Goal: Navigation & Orientation: Understand site structure

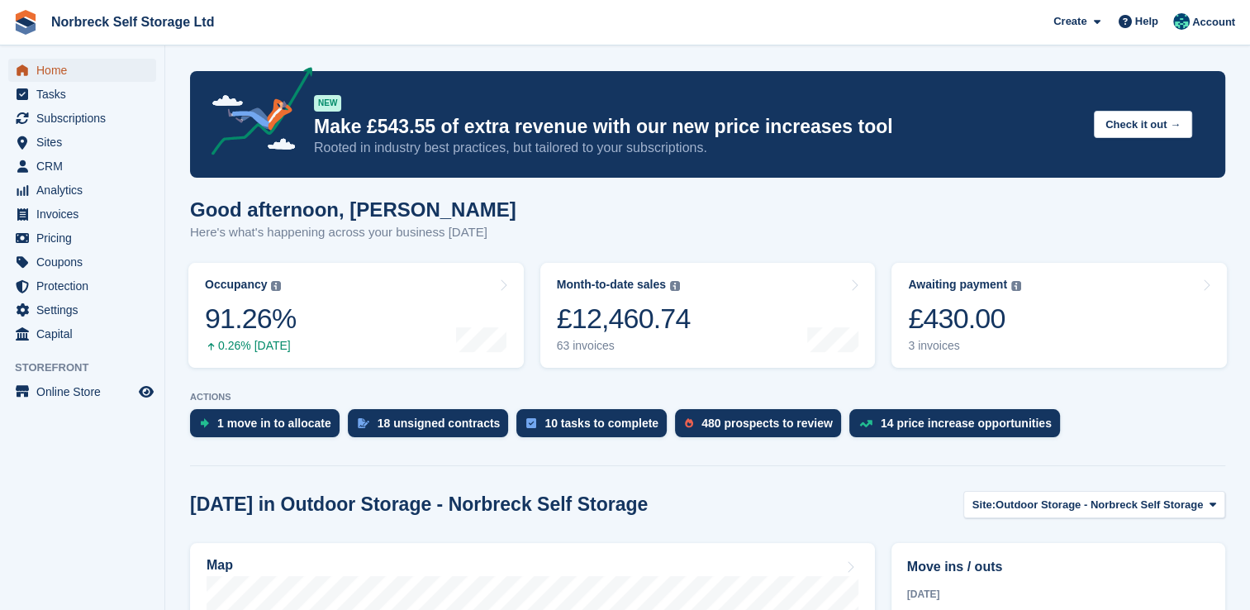
click at [56, 74] on span "Home" at bounding box center [85, 70] width 99 height 23
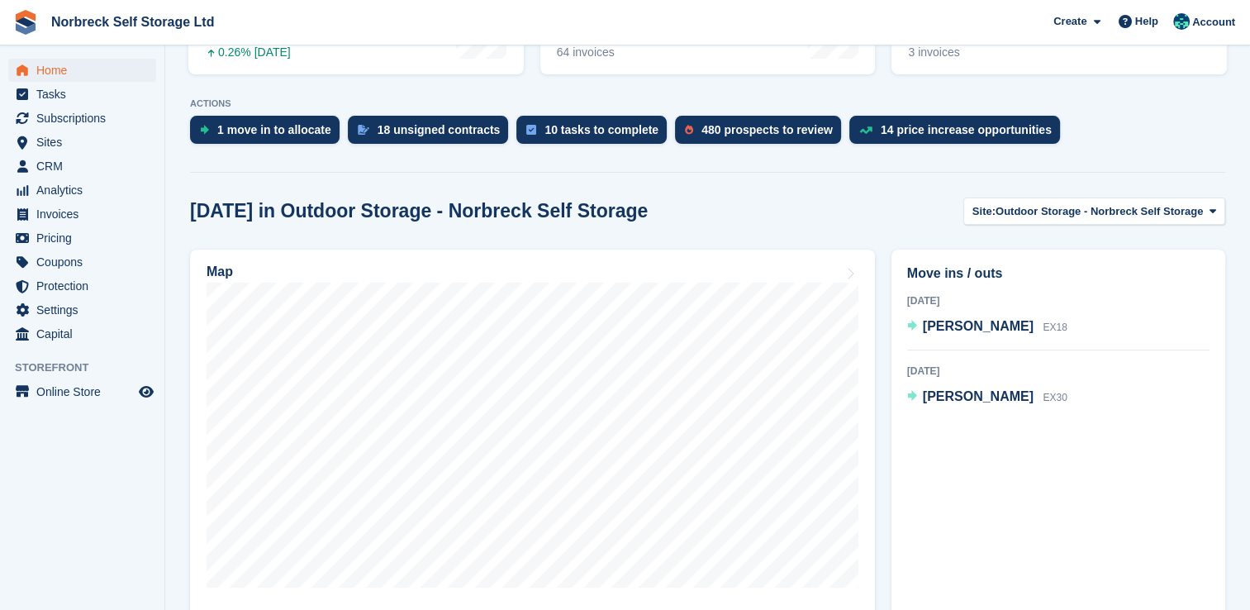
scroll to position [295, 0]
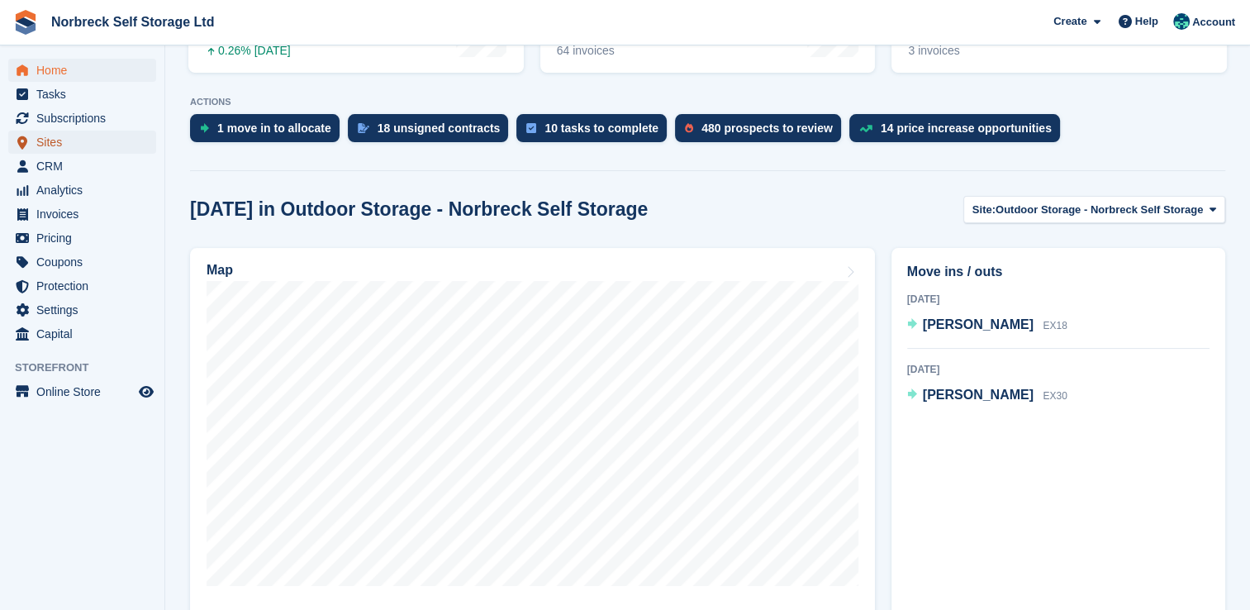
click at [61, 147] on span "Sites" at bounding box center [85, 142] width 99 height 23
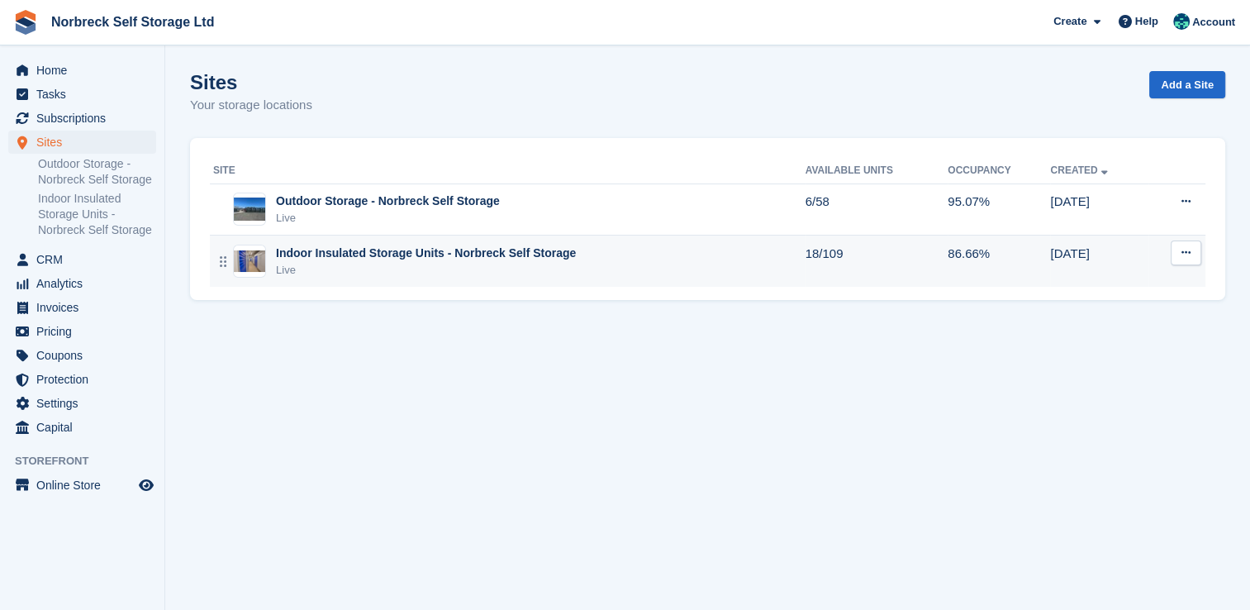
click at [324, 265] on div "Live" at bounding box center [426, 270] width 300 height 17
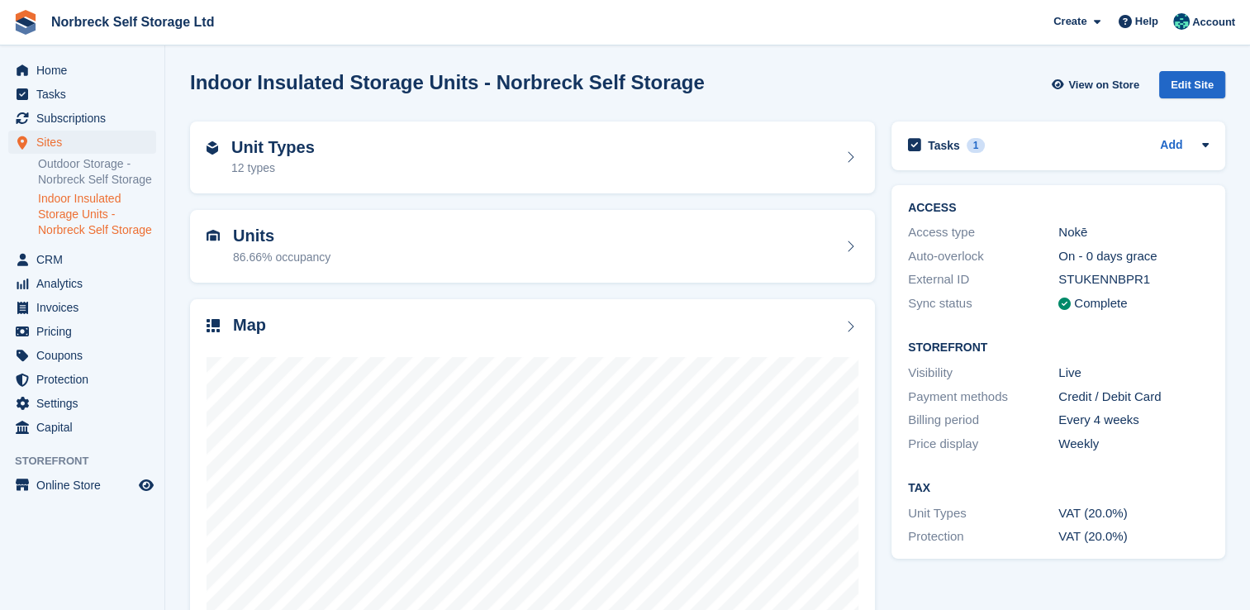
click at [712, 286] on div "Units 86.66% occupancy" at bounding box center [532, 246] width 701 height 89
click at [688, 239] on div "Units 86.66% occupancy" at bounding box center [533, 246] width 652 height 40
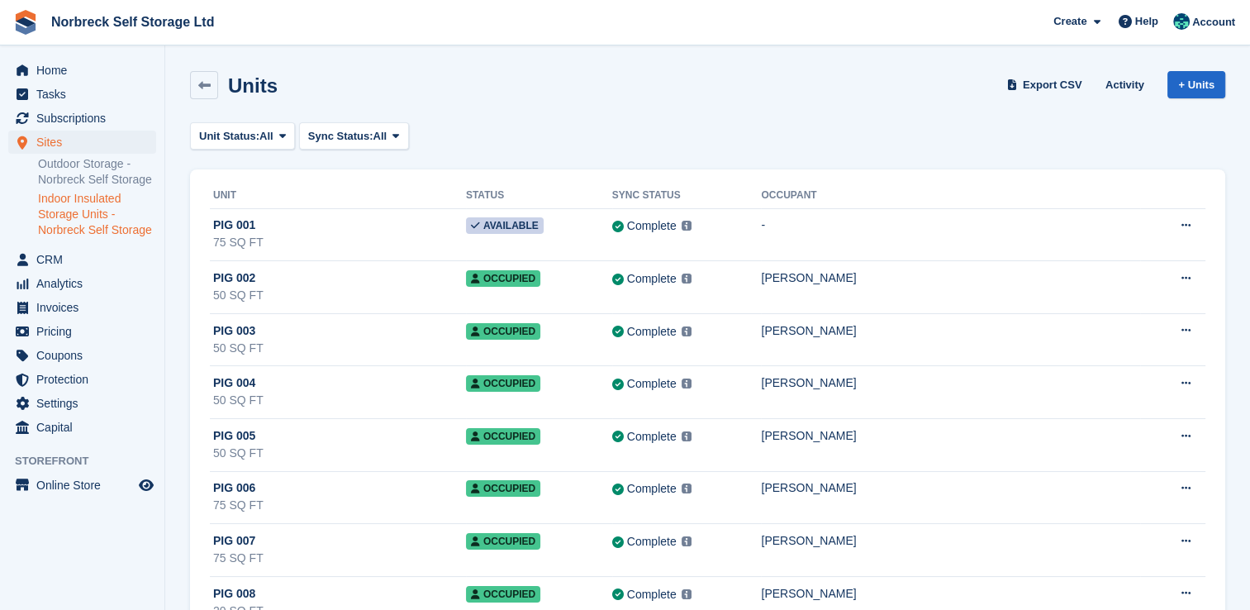
click at [70, 216] on link "Indoor Insulated Storage Units - Norbreck Self Storage" at bounding box center [97, 214] width 118 height 47
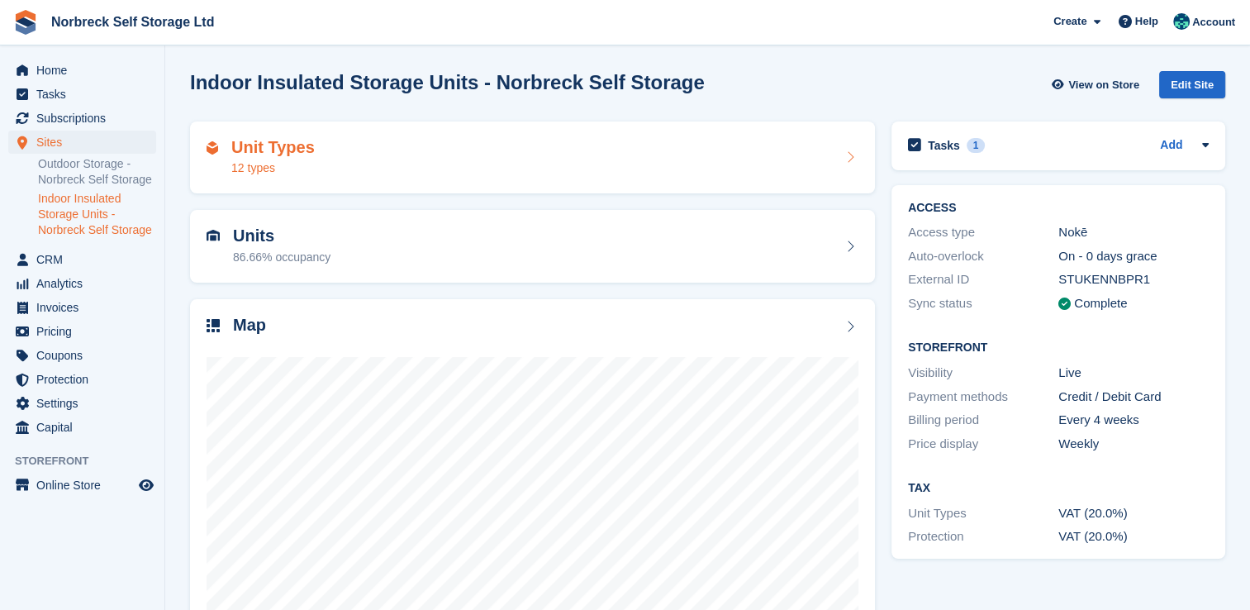
click at [360, 160] on div "Unit Types 12 types" at bounding box center [533, 158] width 652 height 40
